Goal: Task Accomplishment & Management: Use online tool/utility

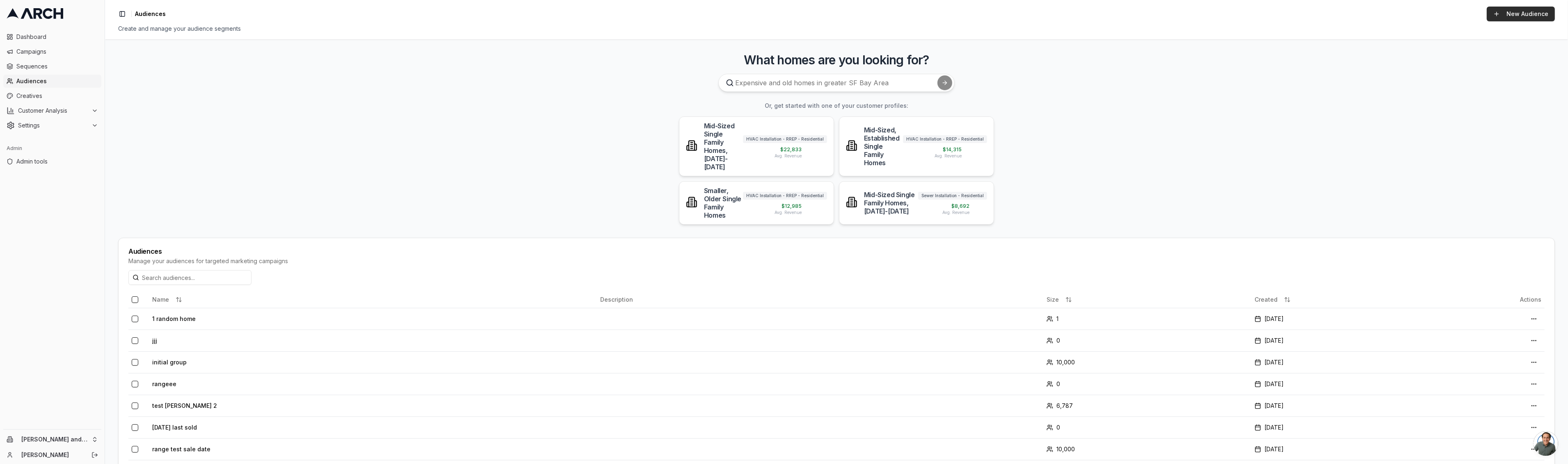
click at [1510, 17] on link "New Audience" at bounding box center [1521, 14] width 68 height 15
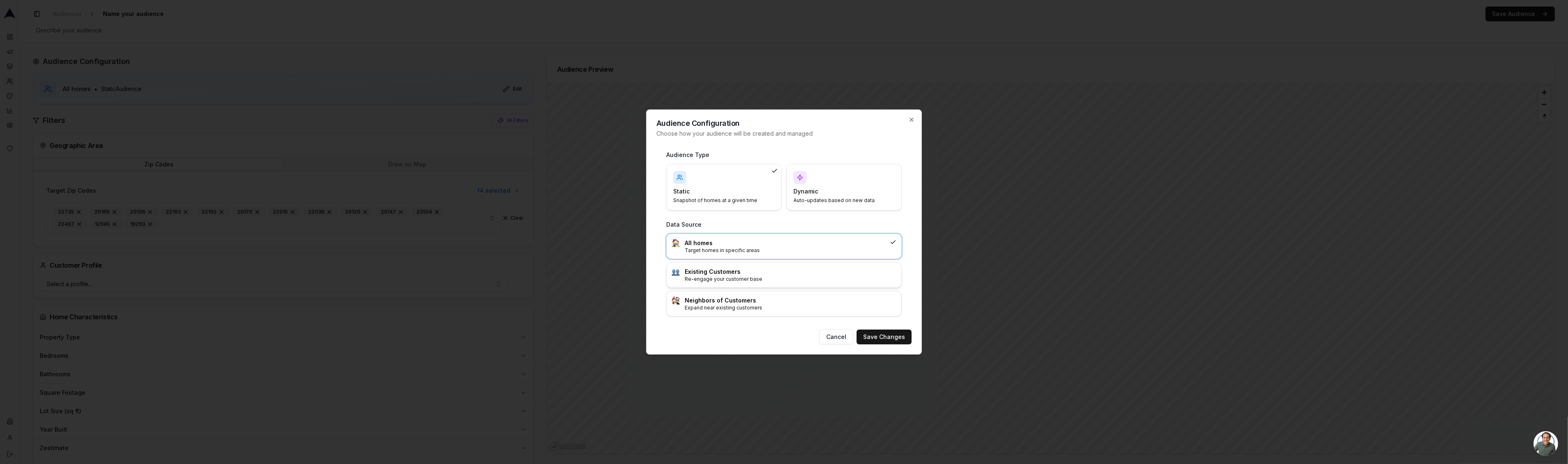
click at [814, 282] on p "Re-engage your customer base" at bounding box center [791, 279] width 212 height 7
click at [884, 338] on button "Save Changes" at bounding box center [884, 337] width 55 height 15
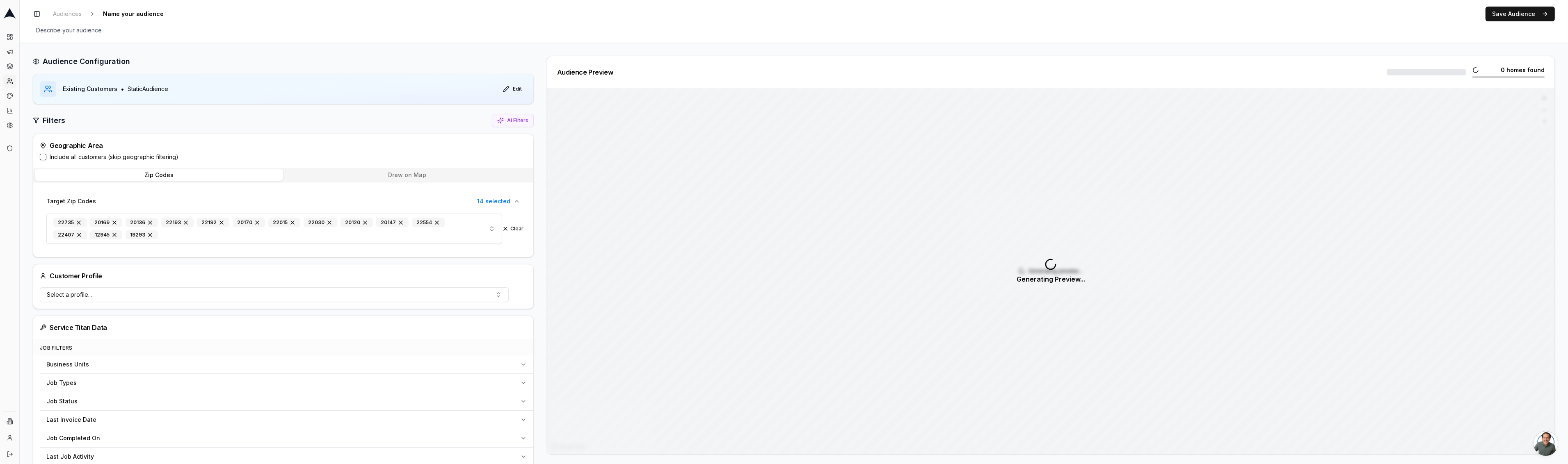
click at [396, 173] on button "Draw on Map" at bounding box center [407, 175] width 248 height 12
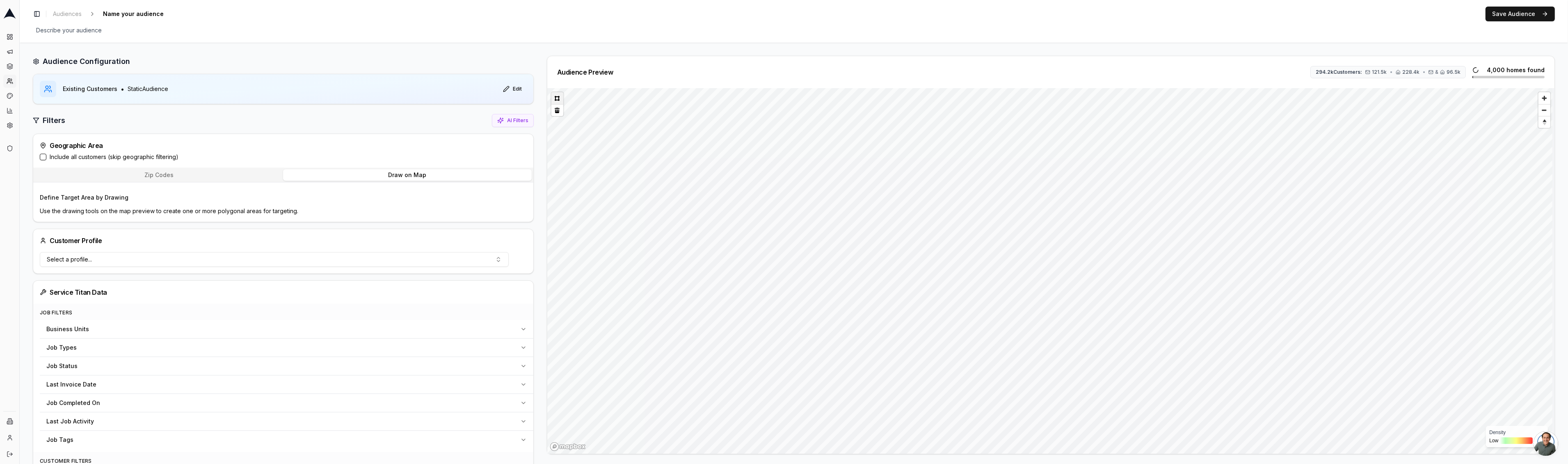
click at [555, 96] on button at bounding box center [558, 99] width 12 height 12
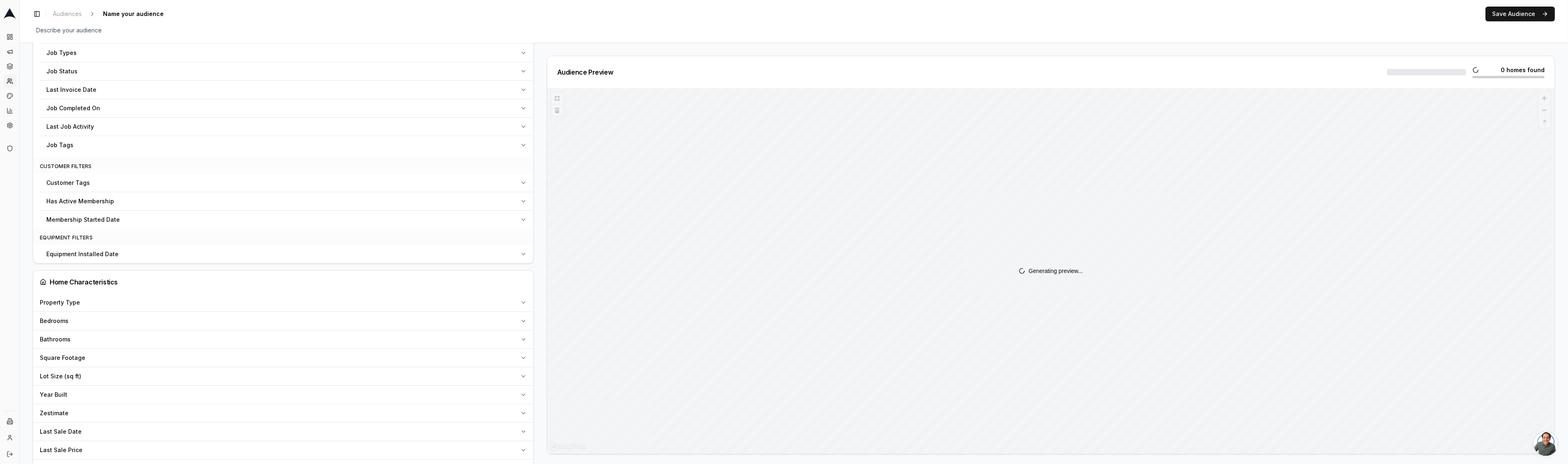
scroll to position [292, 0]
click at [107, 273] on span "Equipment Installed Date" at bounding box center [82, 275] width 72 height 8
click at [105, 381] on button "Pick a date" at bounding box center [286, 378] width 480 height 15
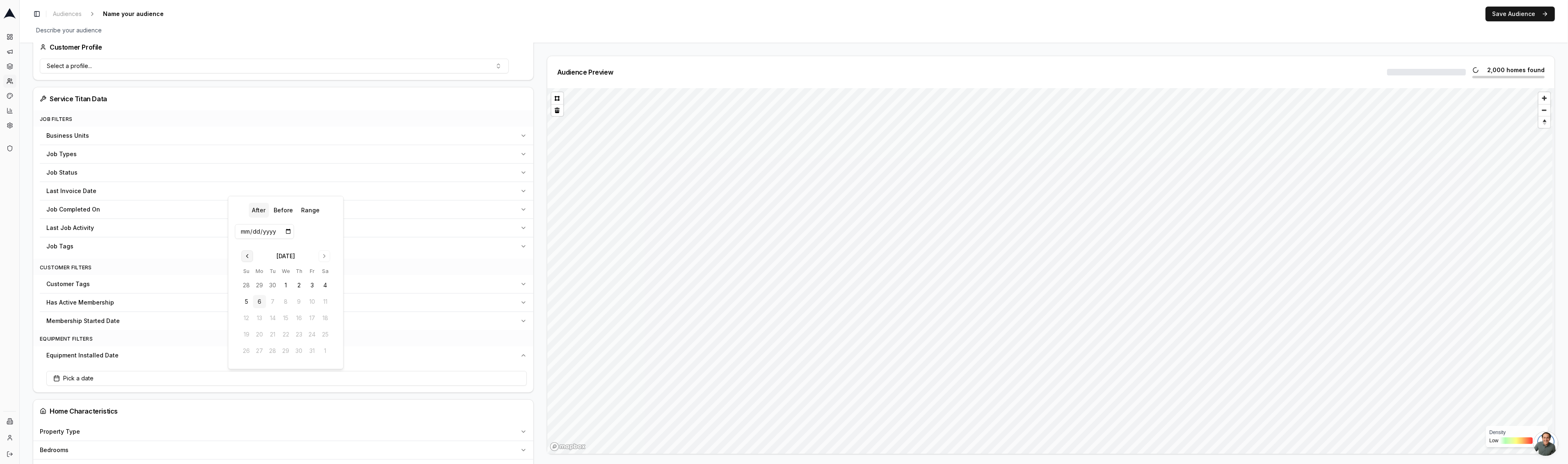
click at [245, 255] on button "Go to previous month" at bounding box center [247, 256] width 12 height 12
click at [247, 242] on button "Go to previous month" at bounding box center [247, 240] width 12 height 12
click at [247, 254] on button "Go to previous month" at bounding box center [247, 256] width 12 height 12
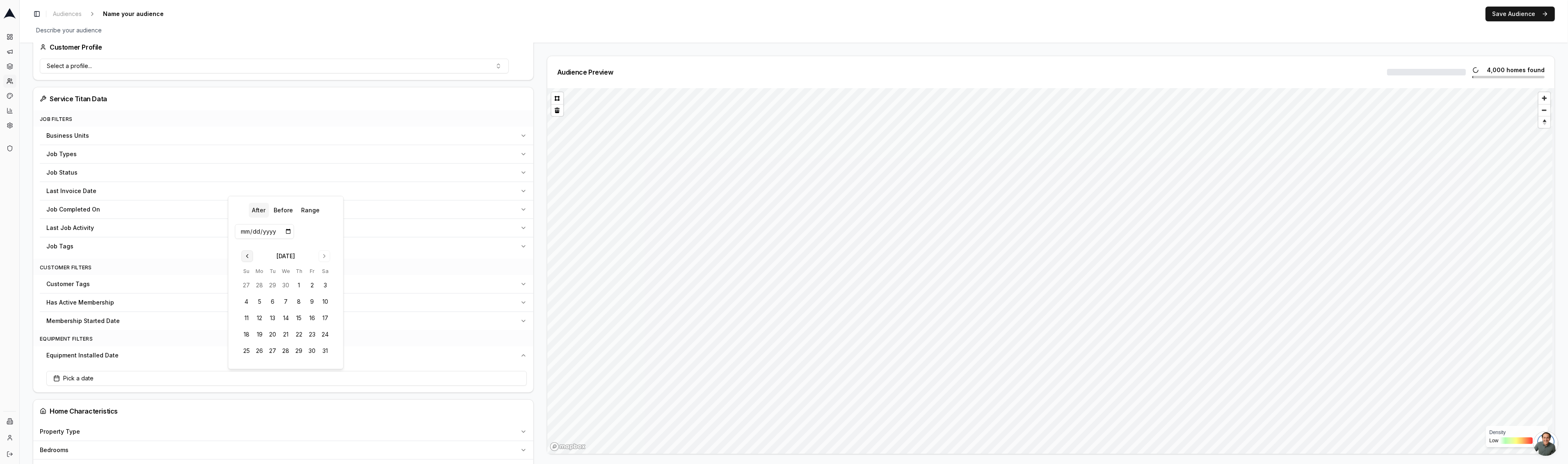
click at [247, 254] on button "Go to previous month" at bounding box center [247, 256] width 12 height 12
click at [247, 254] on th "Su" at bounding box center [247, 255] width 13 height 9
click at [266, 216] on input "date" at bounding box center [264, 215] width 59 height 15
click at [327, 267] on button "1" at bounding box center [326, 269] width 13 height 13
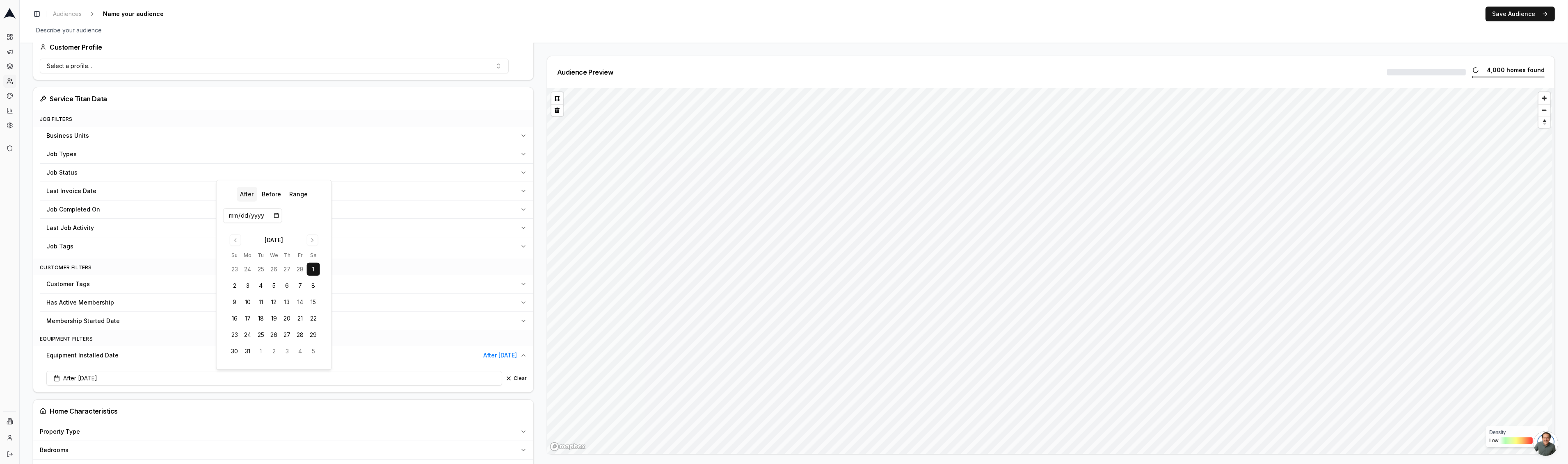
click at [259, 216] on input "[DATE]" at bounding box center [253, 215] width 59 height 15
type input "[DATE]"
click at [24, 190] on div "Audience Configuration Existing Customers • Static Audience Edit Filters AI Fil…" at bounding box center [794, 369] width 1549 height 1077
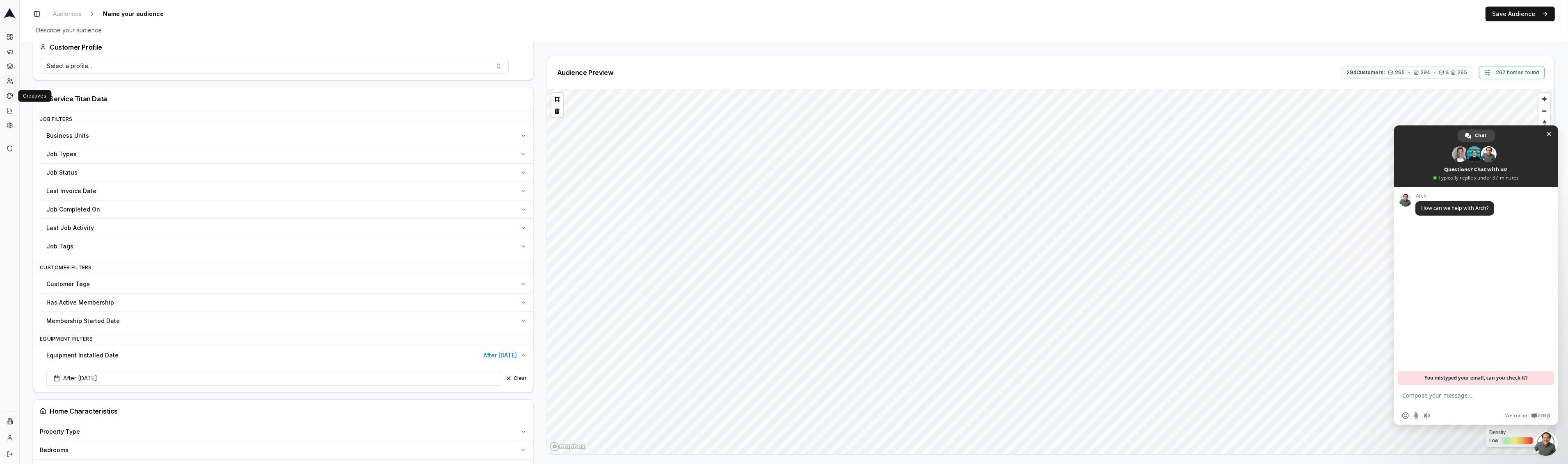
click at [12, 95] on icon at bounding box center [10, 95] width 7 height 7
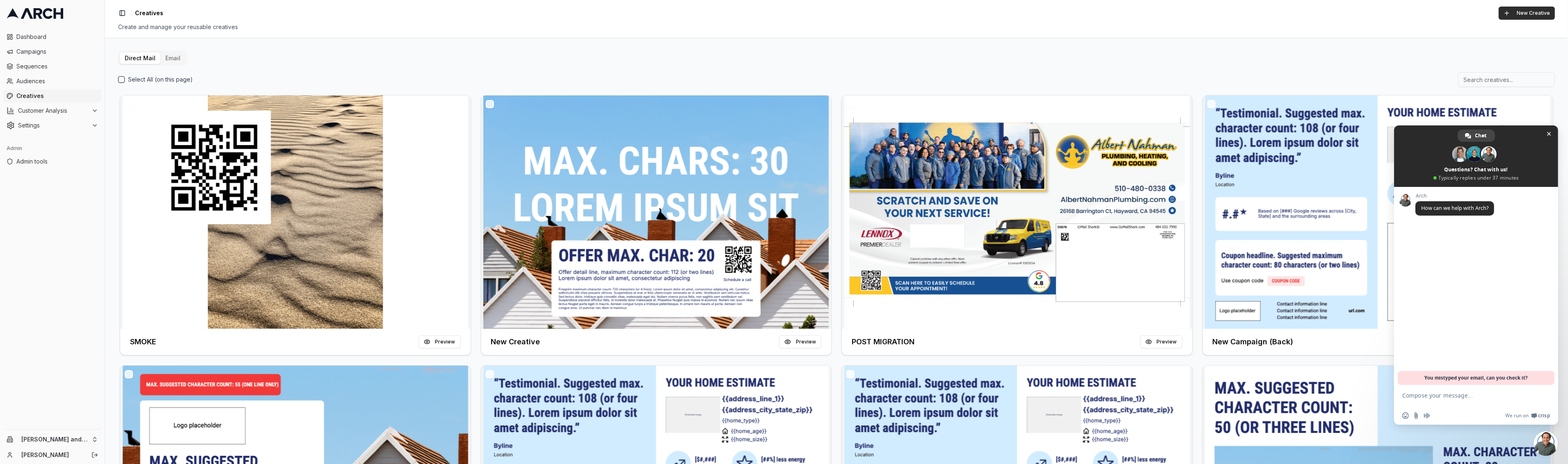
click at [1516, 15] on button "New Creative" at bounding box center [1527, 13] width 56 height 13
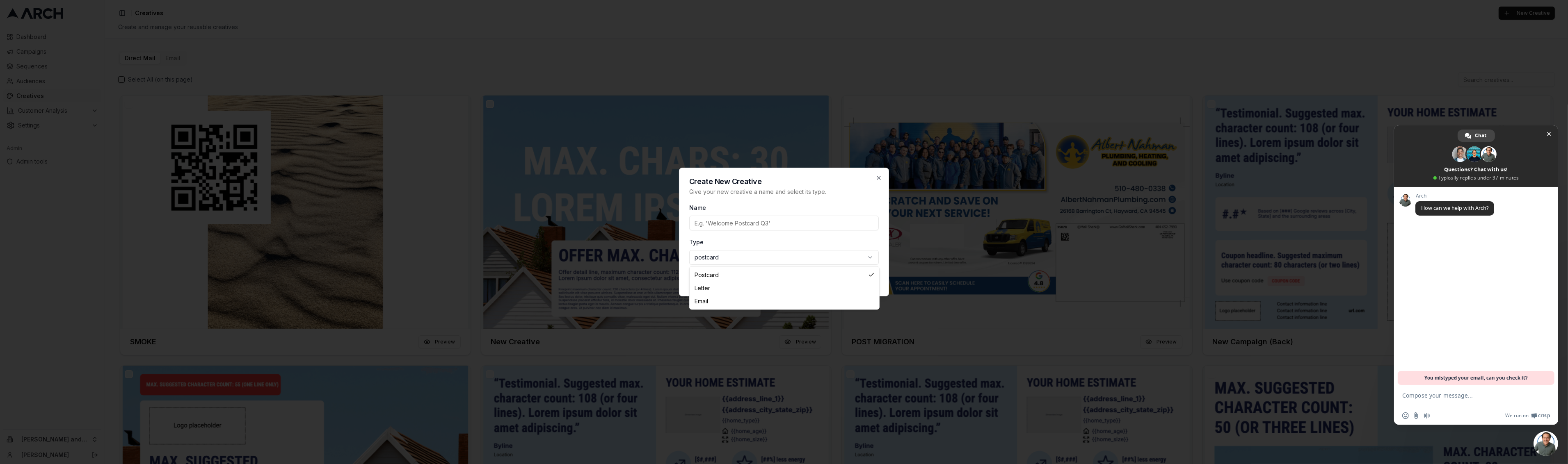
click at [767, 256] on body "Dashboard Campaigns Sequences Audiences Creatives Customer Analysis Settings Ad…" at bounding box center [784, 232] width 1568 height 464
select select "email"
click at [735, 221] on input "Name" at bounding box center [783, 223] width 189 height 15
type input "yeee"
click at [854, 281] on button "Create Creative" at bounding box center [850, 279] width 58 height 15
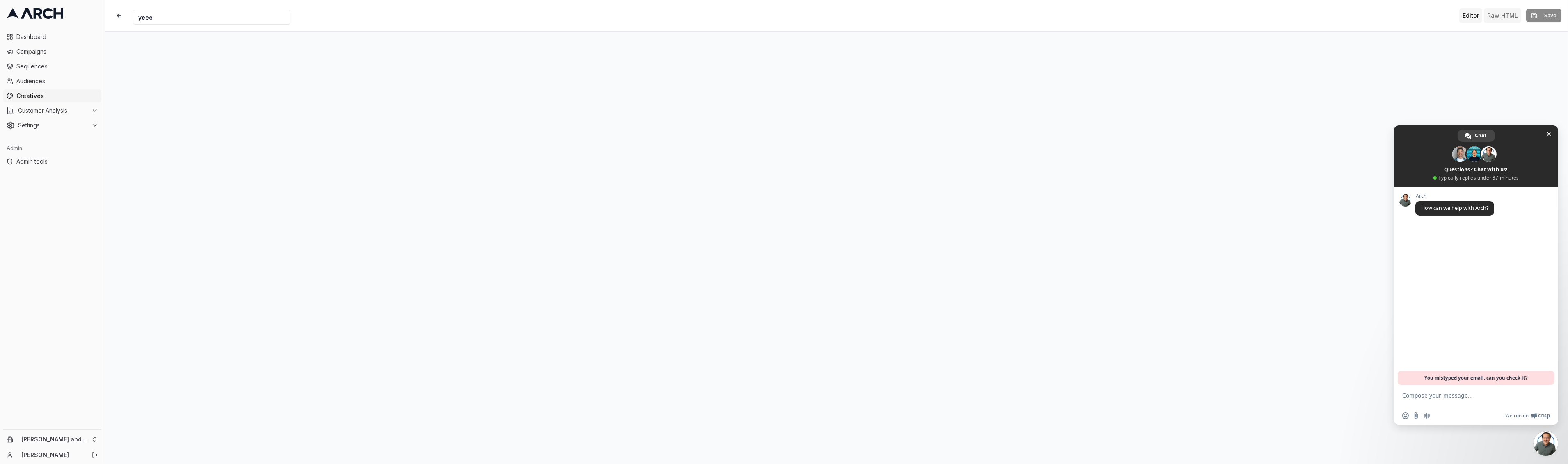
click at [1511, 18] on button "Raw HTML" at bounding box center [1502, 15] width 37 height 15
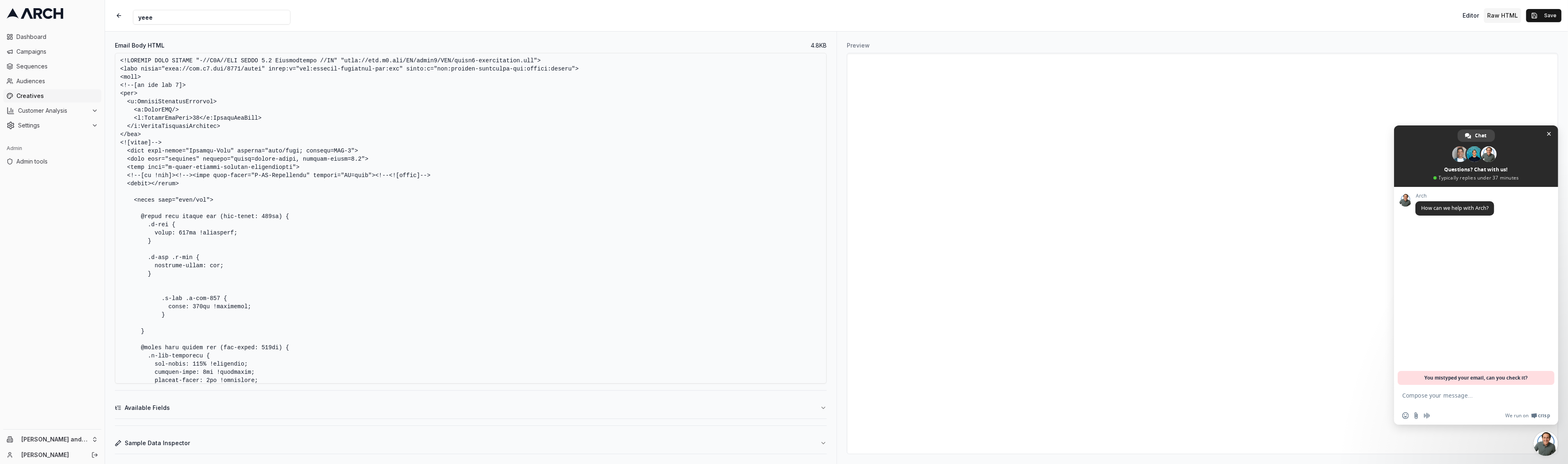
click at [637, 171] on textarea "Email Body HTML" at bounding box center [471, 218] width 712 height 331
paste textarea ""http://www.w3.org/TR/xhtml1/DTD/xhtml1-transitional.dtd"> <html xmlns="http://…"
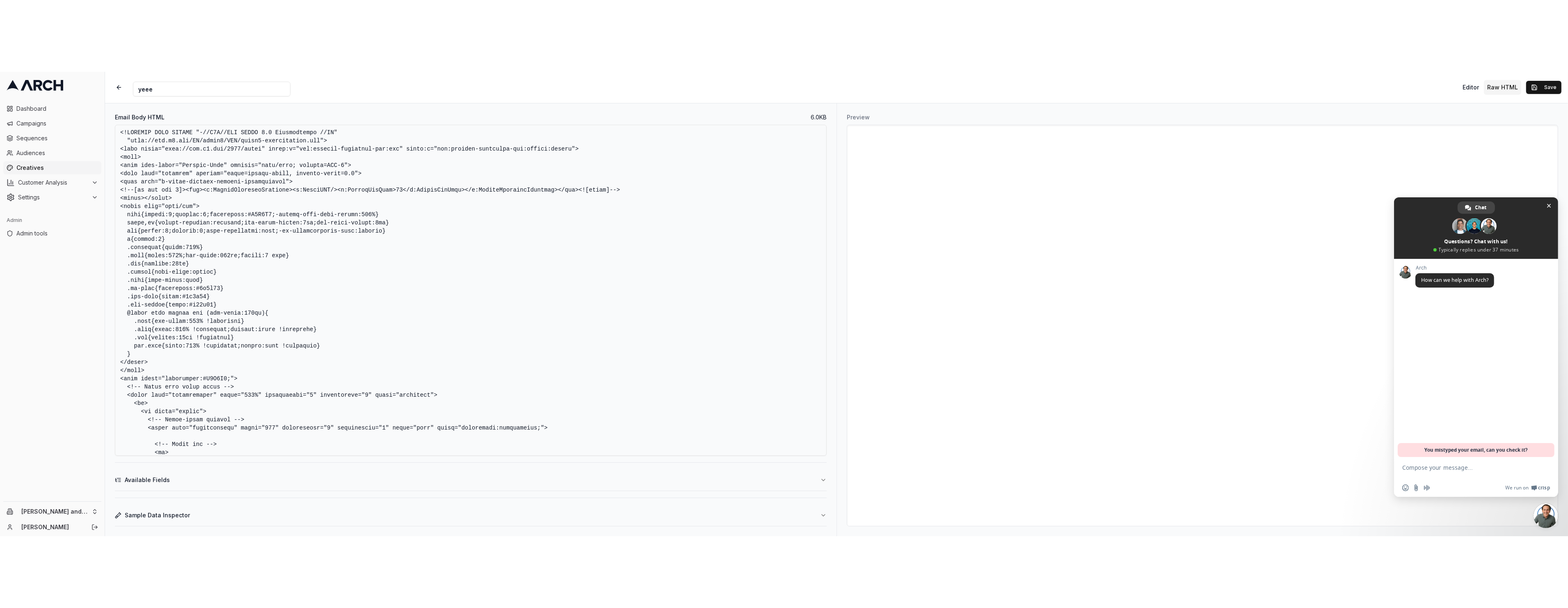
scroll to position [1, 0]
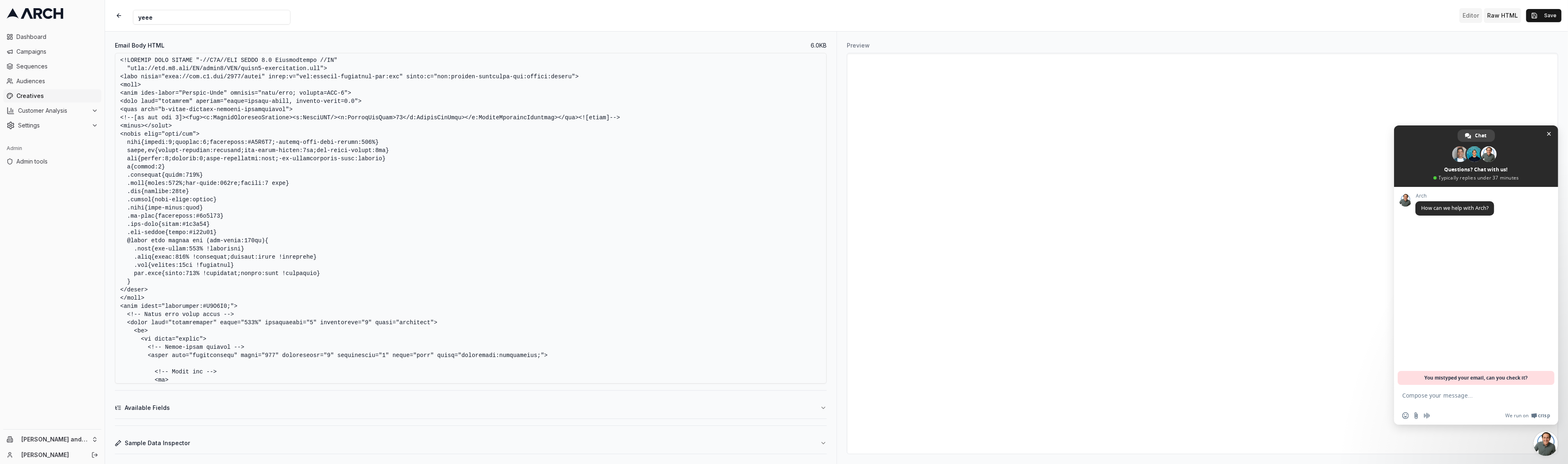
type textarea "<!DOCTYPE HTML PUBLIC "-//W3C//DTD XHTML 1.0 Transitional //EN" "http://www.w3.…"
click at [1472, 16] on button "Editor" at bounding box center [1471, 15] width 23 height 15
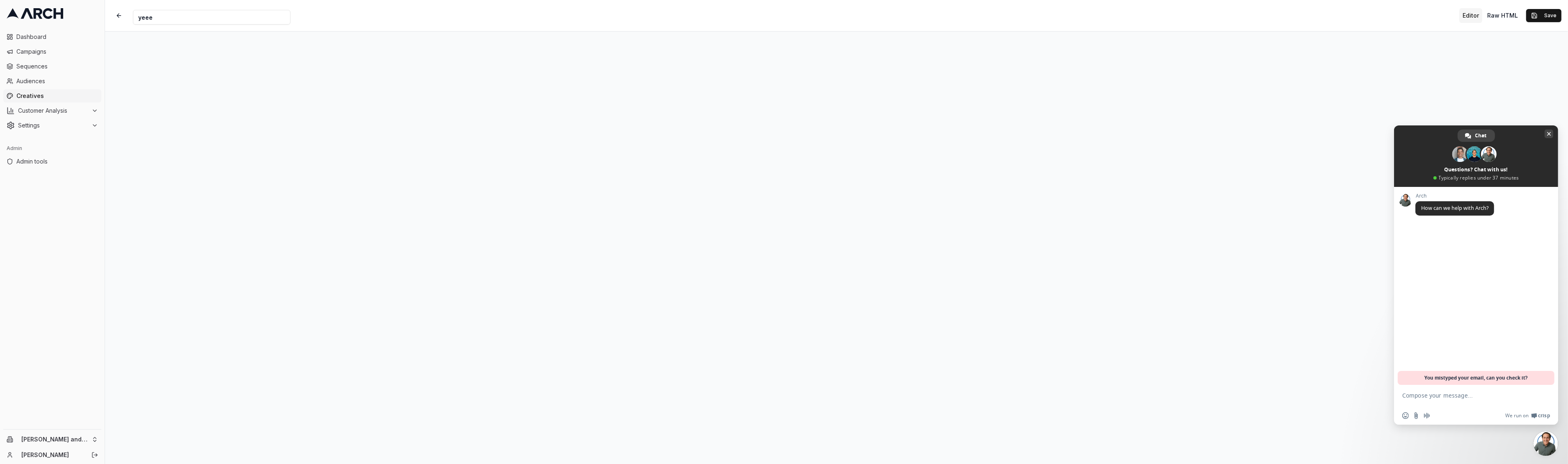
click at [1550, 136] on span "Close chat" at bounding box center [1549, 134] width 4 height 4
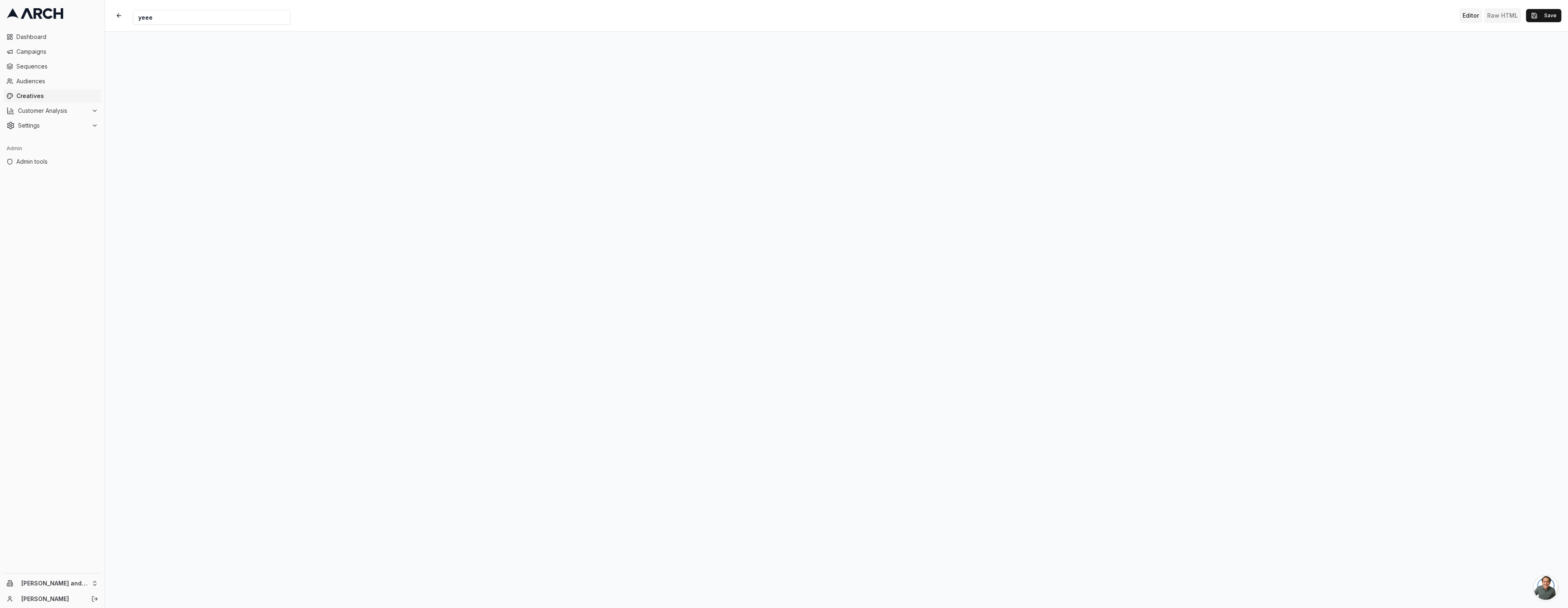
click at [1493, 16] on button "Raw HTML" at bounding box center [1502, 15] width 37 height 15
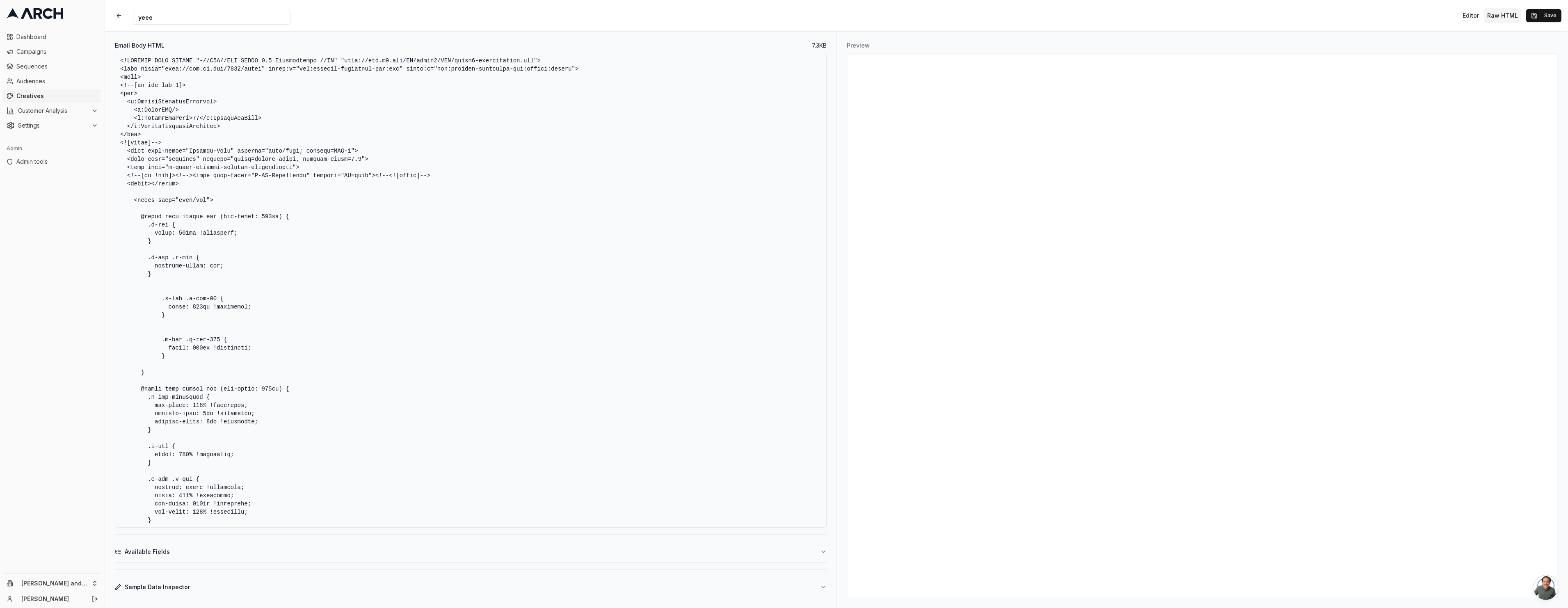
click at [582, 222] on textarea "Email Body HTML" at bounding box center [471, 290] width 712 height 475
click at [618, 172] on textarea "Email Body HTML" at bounding box center [471, 290] width 712 height 475
